Goal: Task Accomplishment & Management: Complete application form

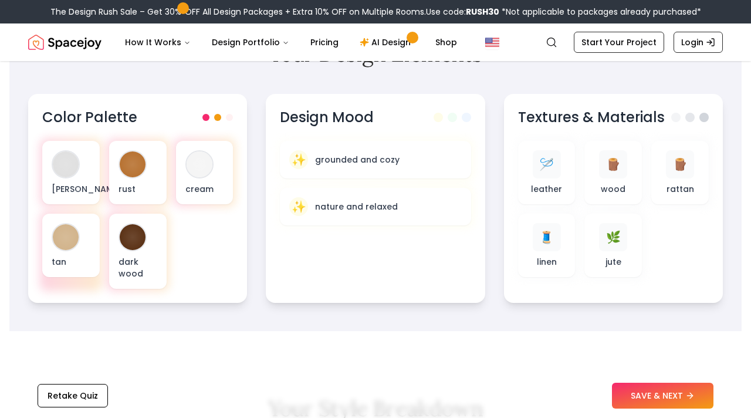
scroll to position [411, 0]
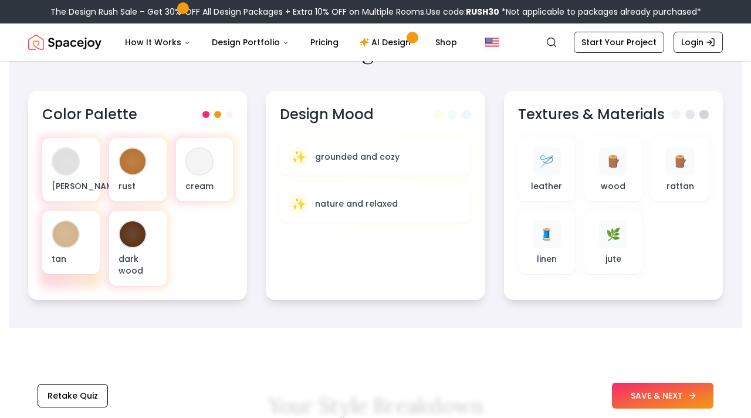
click at [632, 394] on button "SAVE & NEXT" at bounding box center [662, 395] width 101 height 26
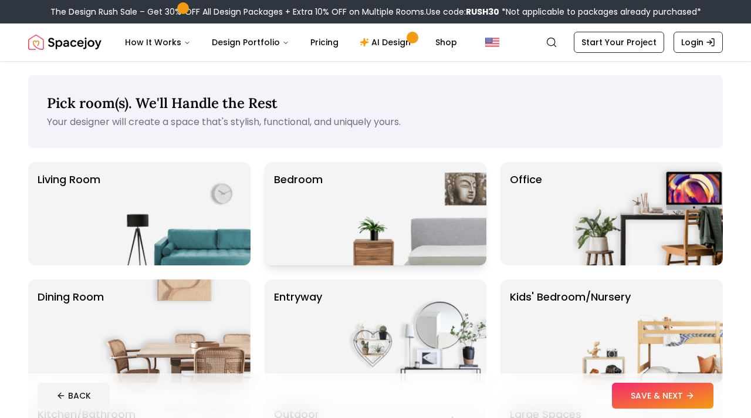
click at [346, 205] on img at bounding box center [411, 213] width 150 height 103
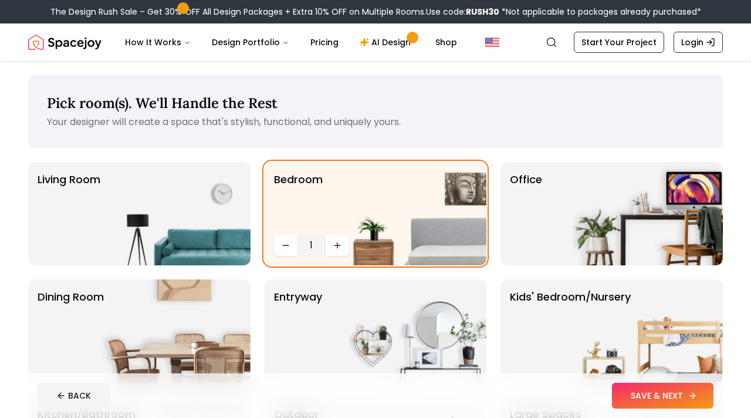
click at [697, 397] on button "SAVE & NEXT" at bounding box center [662, 395] width 101 height 26
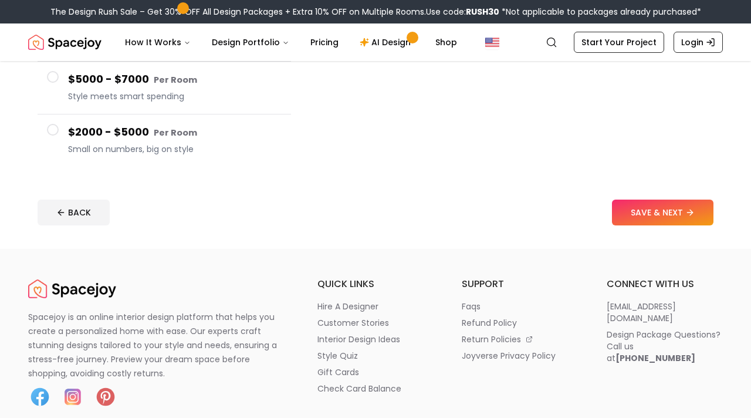
click at [152, 148] on span "Small on numbers, big on style" at bounding box center [174, 149] width 213 height 12
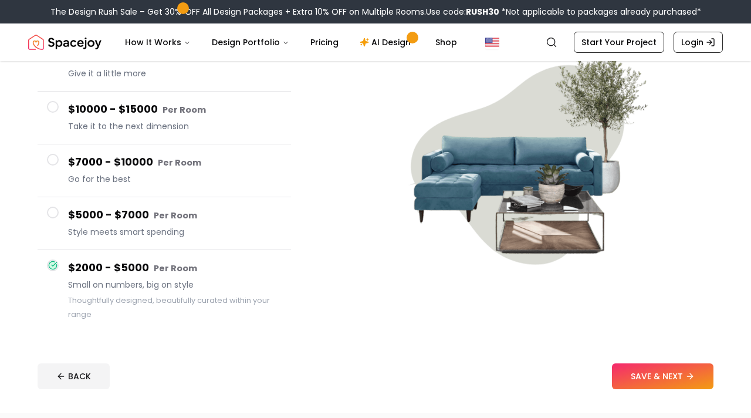
scroll to position [133, 0]
click at [624, 364] on button "SAVE & NEXT" at bounding box center [662, 375] width 101 height 26
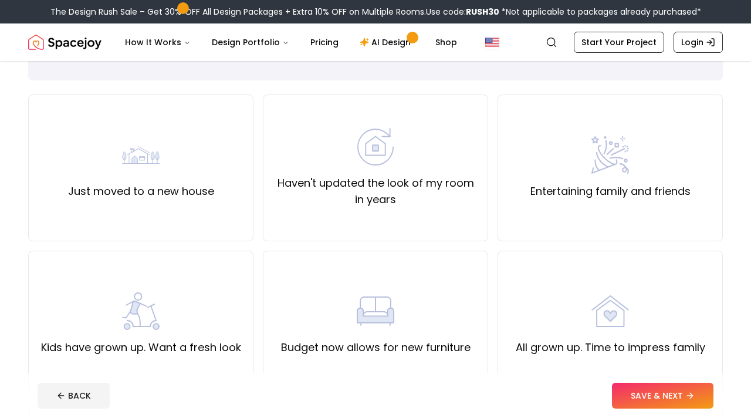
scroll to position [74, 0]
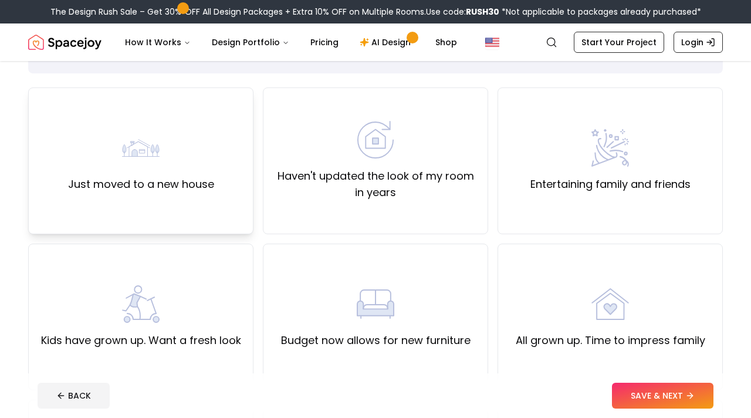
click at [177, 154] on div "Just moved to a new house" at bounding box center [141, 160] width 146 height 63
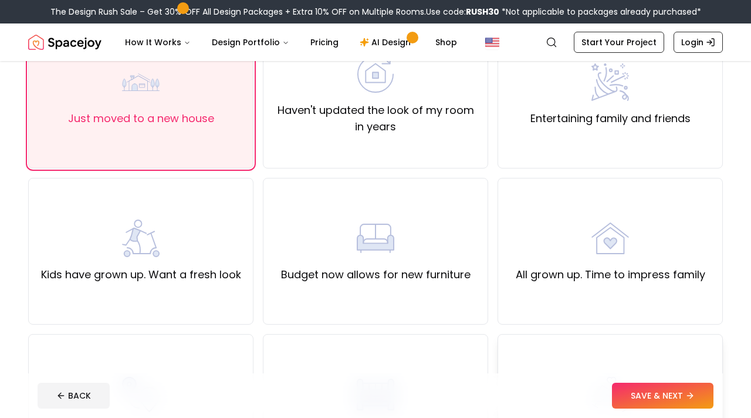
scroll to position [150, 0]
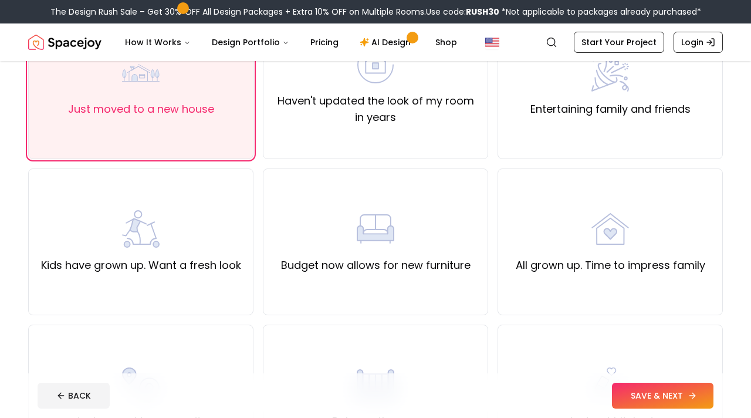
click at [662, 396] on button "SAVE & NEXT" at bounding box center [662, 395] width 101 height 26
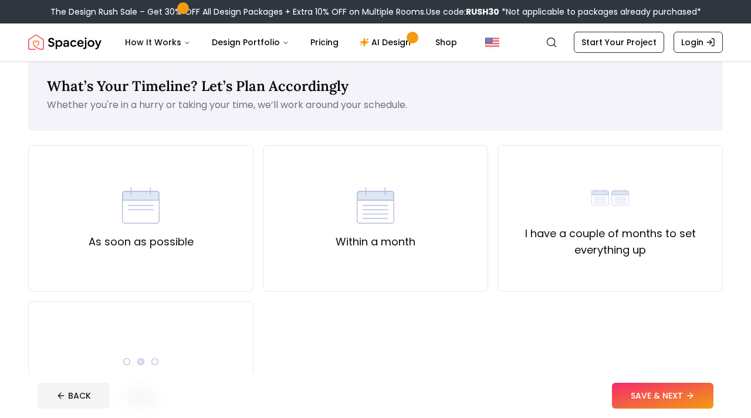
scroll to position [15, 0]
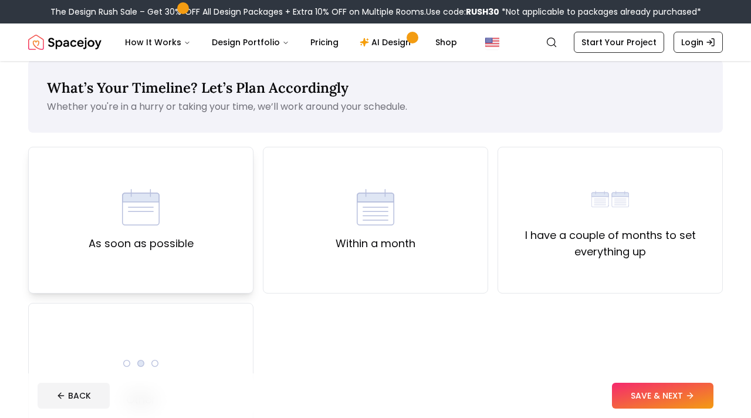
click at [196, 243] on div "As soon as possible" at bounding box center [140, 220] width 225 height 147
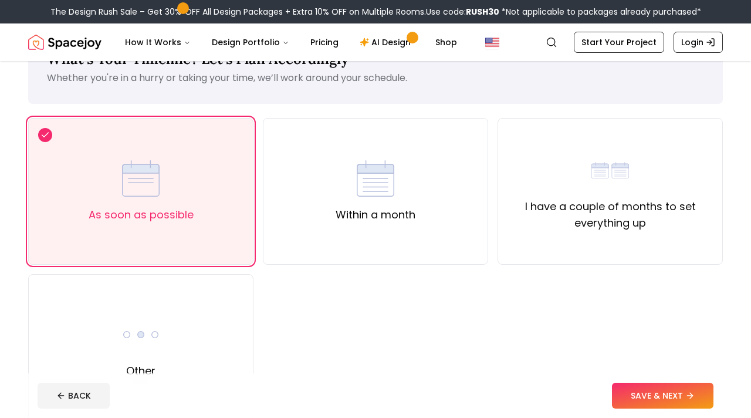
scroll to position [47, 0]
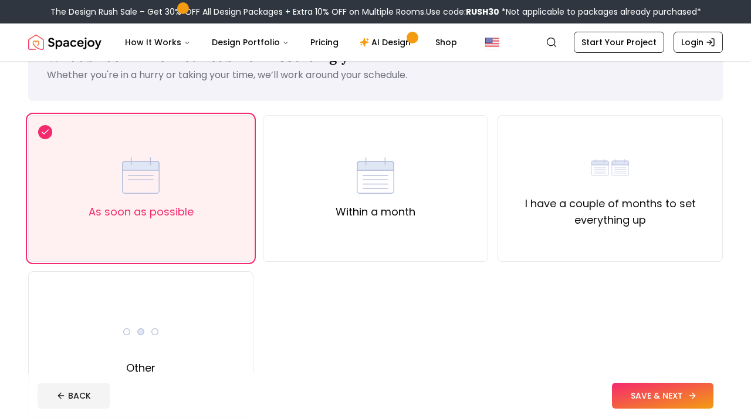
click at [628, 395] on button "SAVE & NEXT" at bounding box center [662, 395] width 101 height 26
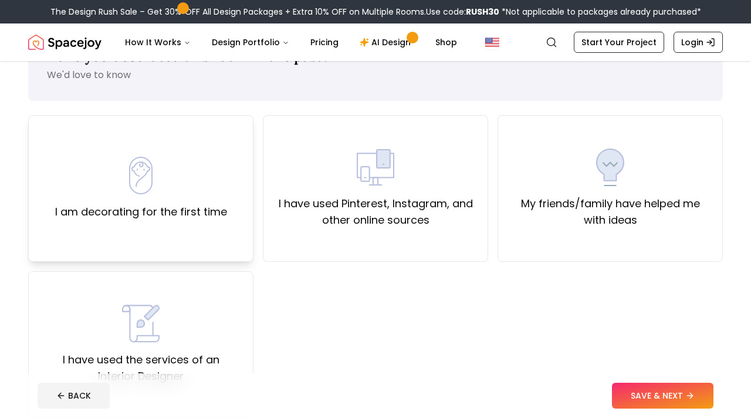
click at [182, 201] on div "I am decorating for the first time" at bounding box center [141, 188] width 172 height 63
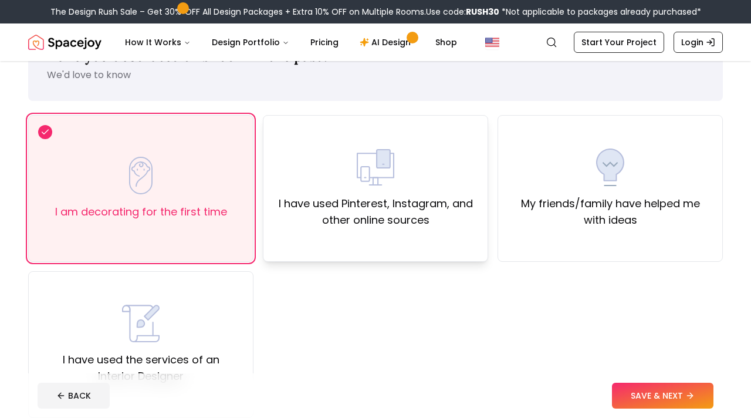
click at [430, 221] on label "I have used Pinterest, Instagram, and other online sources" at bounding box center [375, 211] width 205 height 33
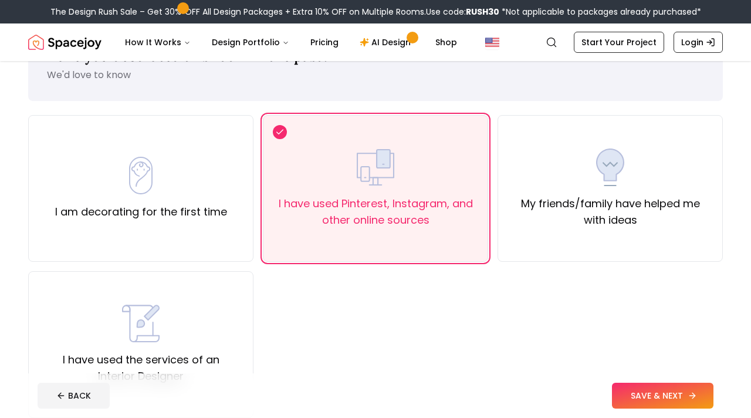
click at [657, 399] on button "SAVE & NEXT" at bounding box center [662, 395] width 101 height 26
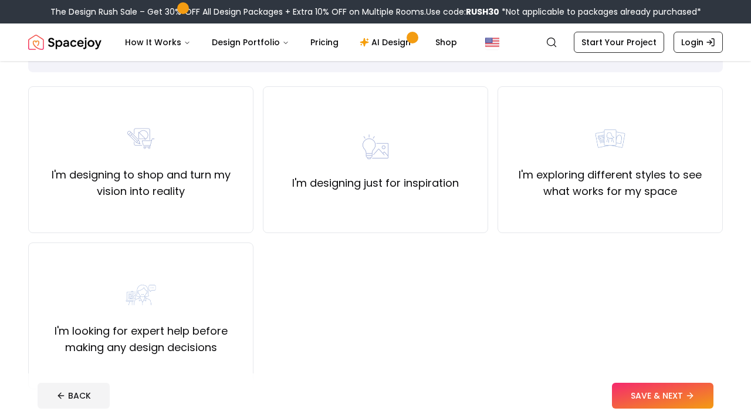
scroll to position [82, 0]
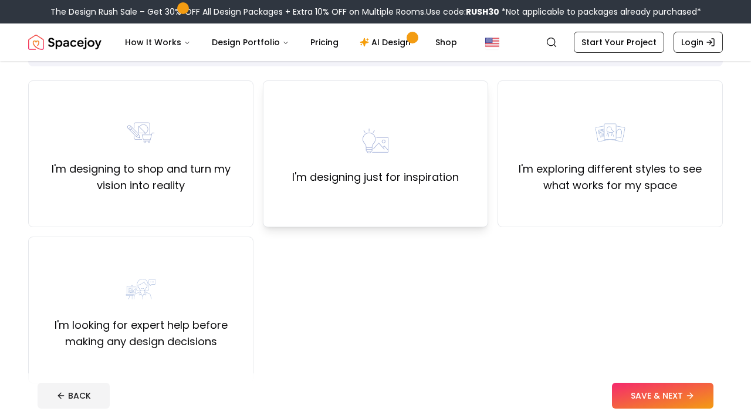
click at [355, 185] on label "I'm designing just for inspiration" at bounding box center [375, 177] width 167 height 16
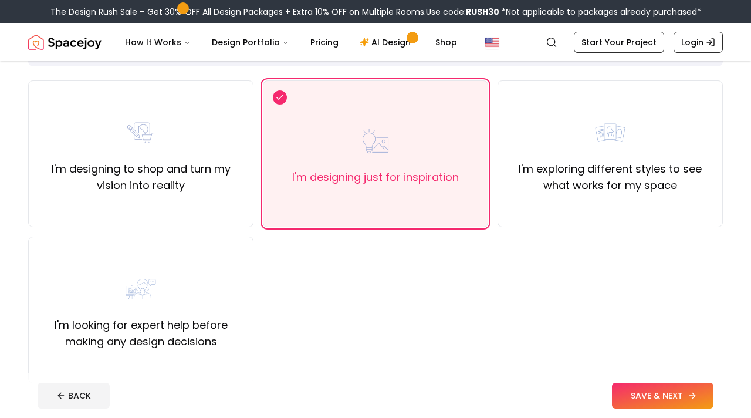
click at [632, 392] on button "SAVE & NEXT" at bounding box center [662, 395] width 101 height 26
